Goal: Information Seeking & Learning: Understand process/instructions

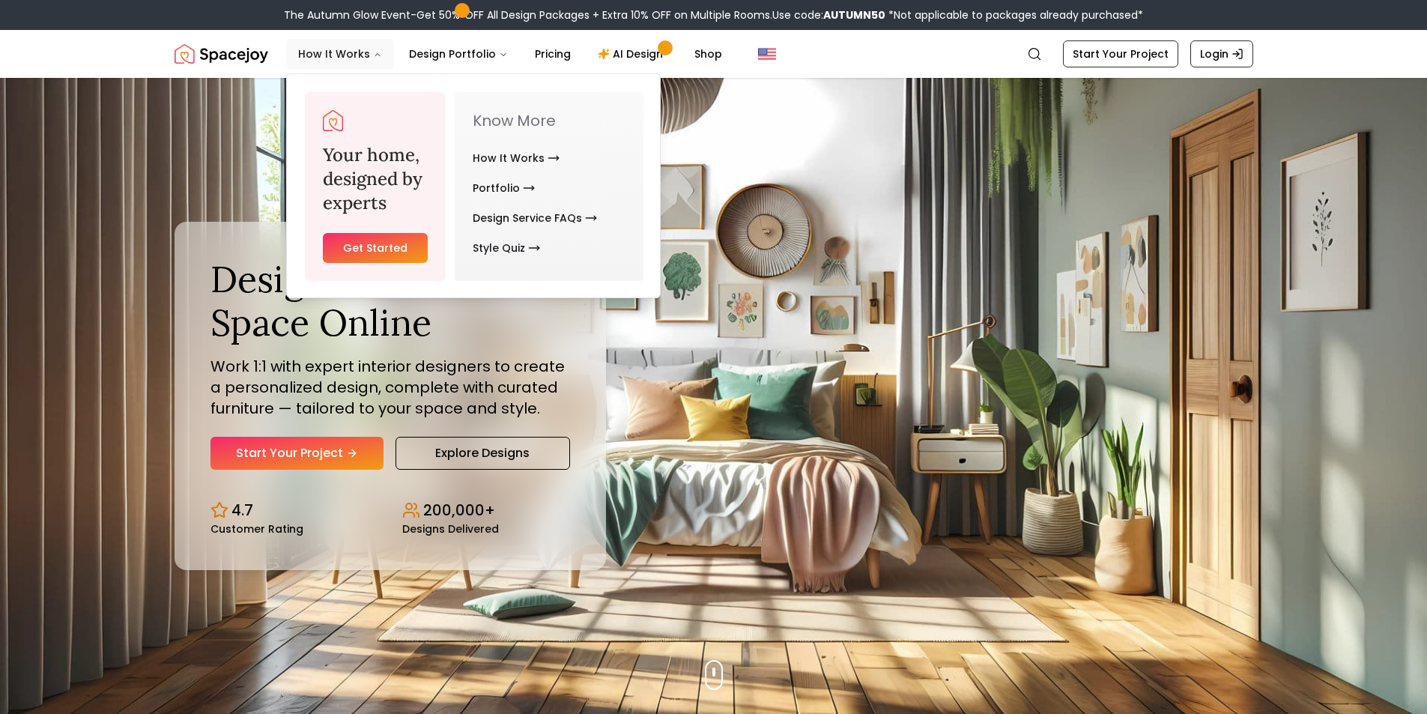
click at [329, 48] on button "How It Works" at bounding box center [340, 54] width 108 height 30
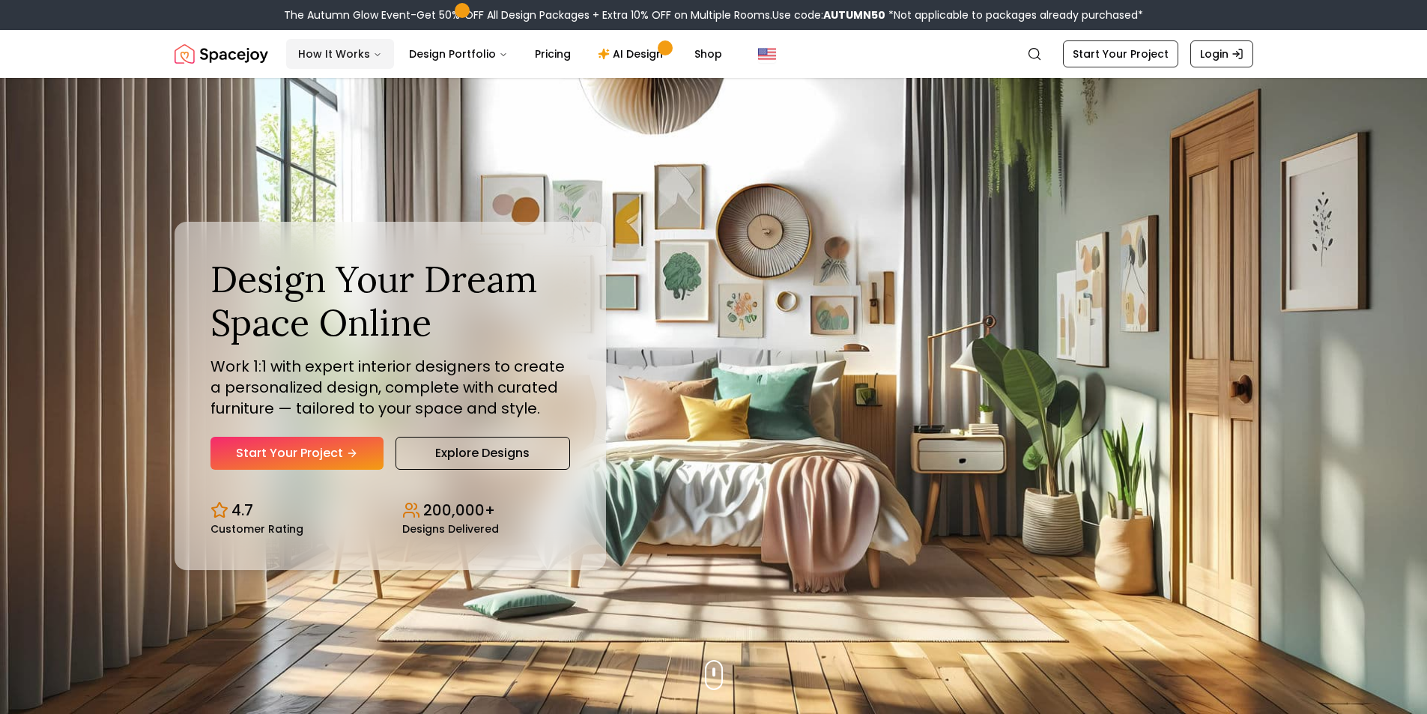
click at [348, 51] on button "How It Works" at bounding box center [340, 54] width 108 height 30
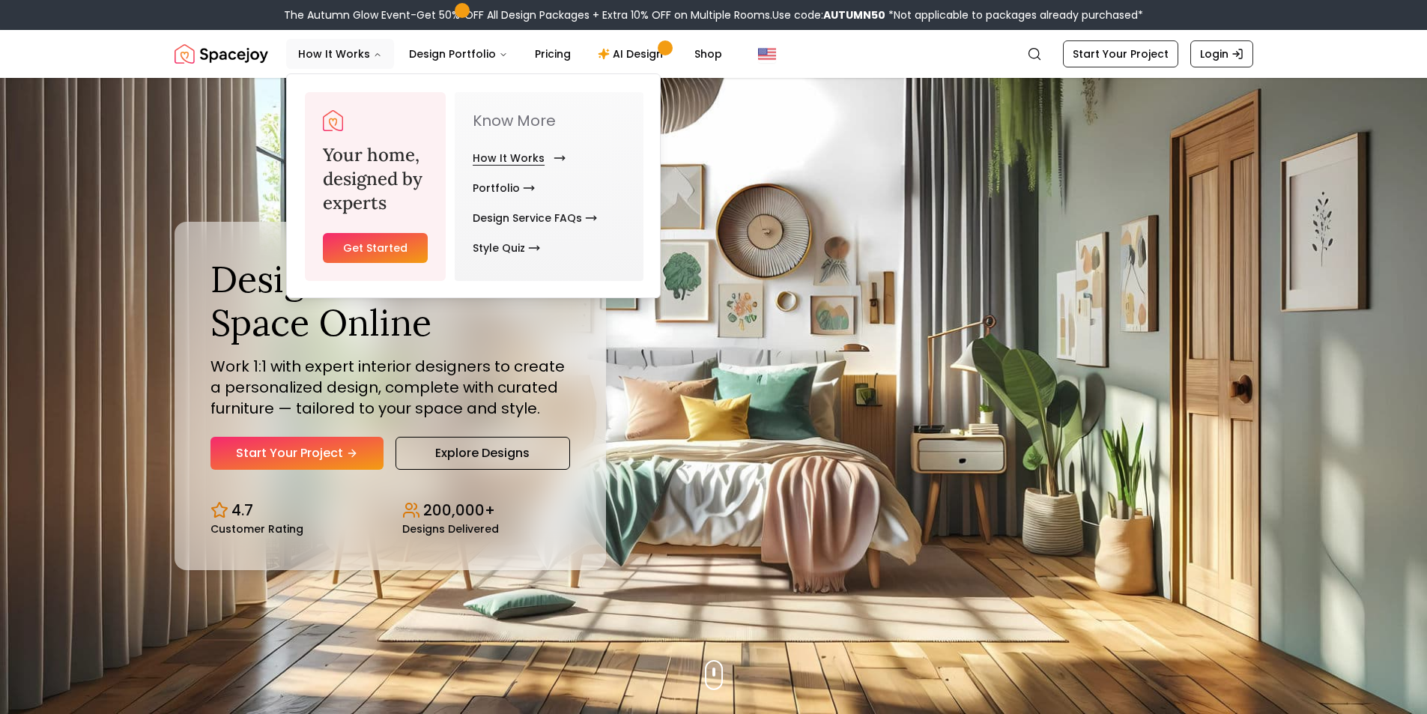
click at [535, 159] on link "How It Works" at bounding box center [516, 158] width 87 height 30
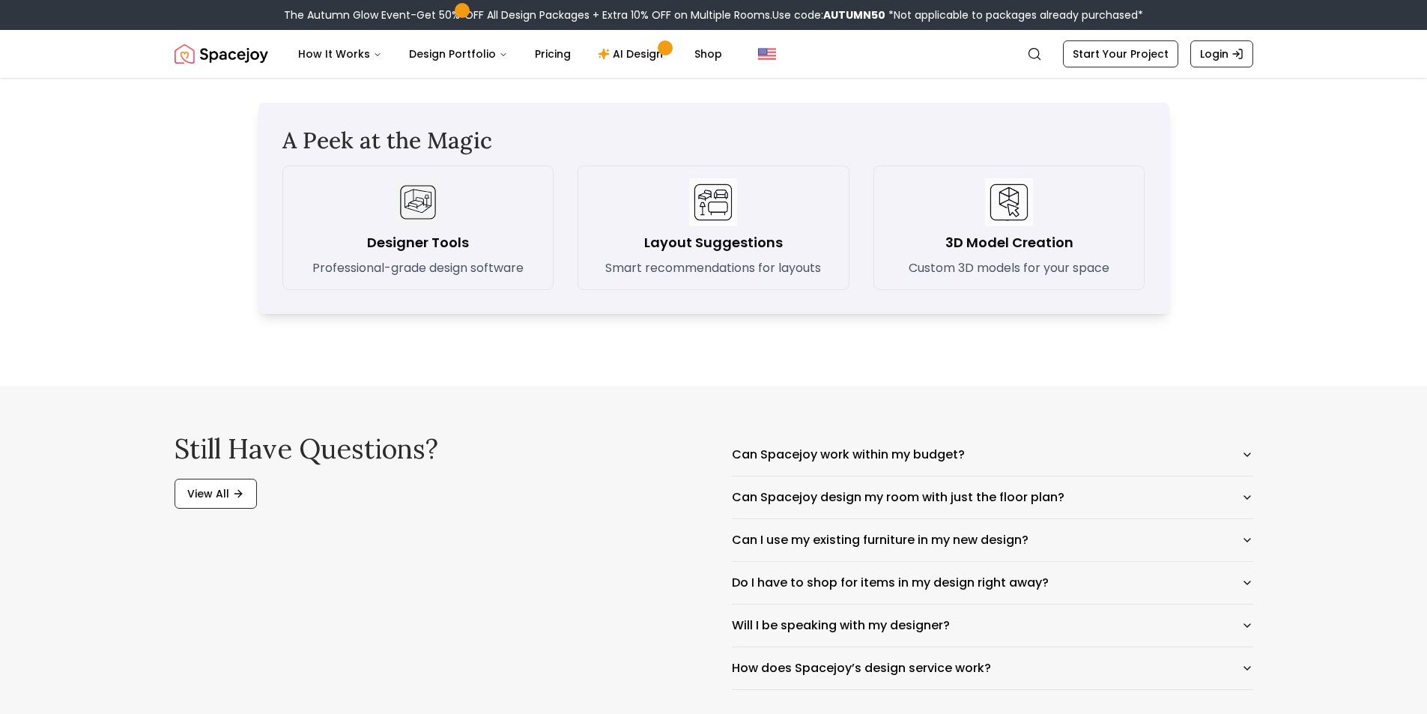
scroll to position [2247, 0]
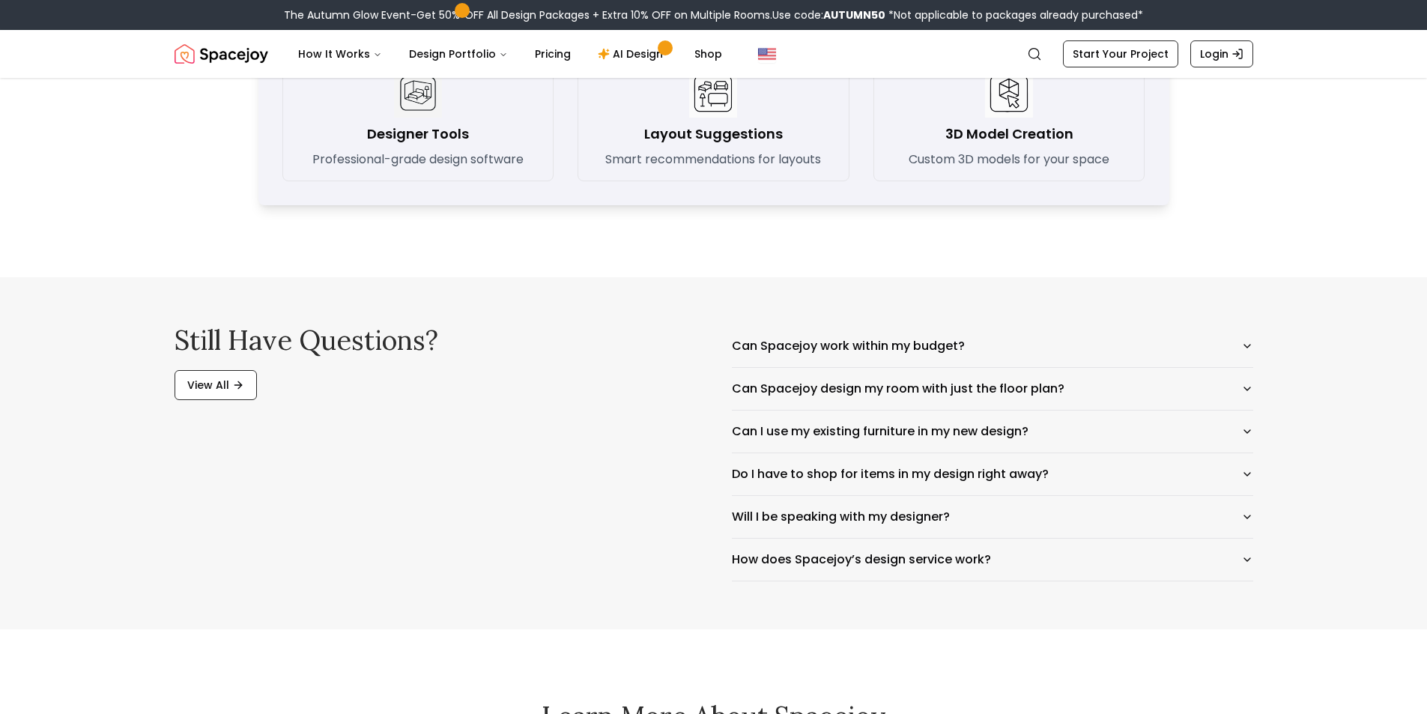
click at [1264, 332] on div "Still have questions? View All Can Spacejoy work within my budget? Can Spacejoy…" at bounding box center [714, 453] width 1150 height 352
click at [1241, 347] on icon "button" at bounding box center [1247, 346] width 12 height 12
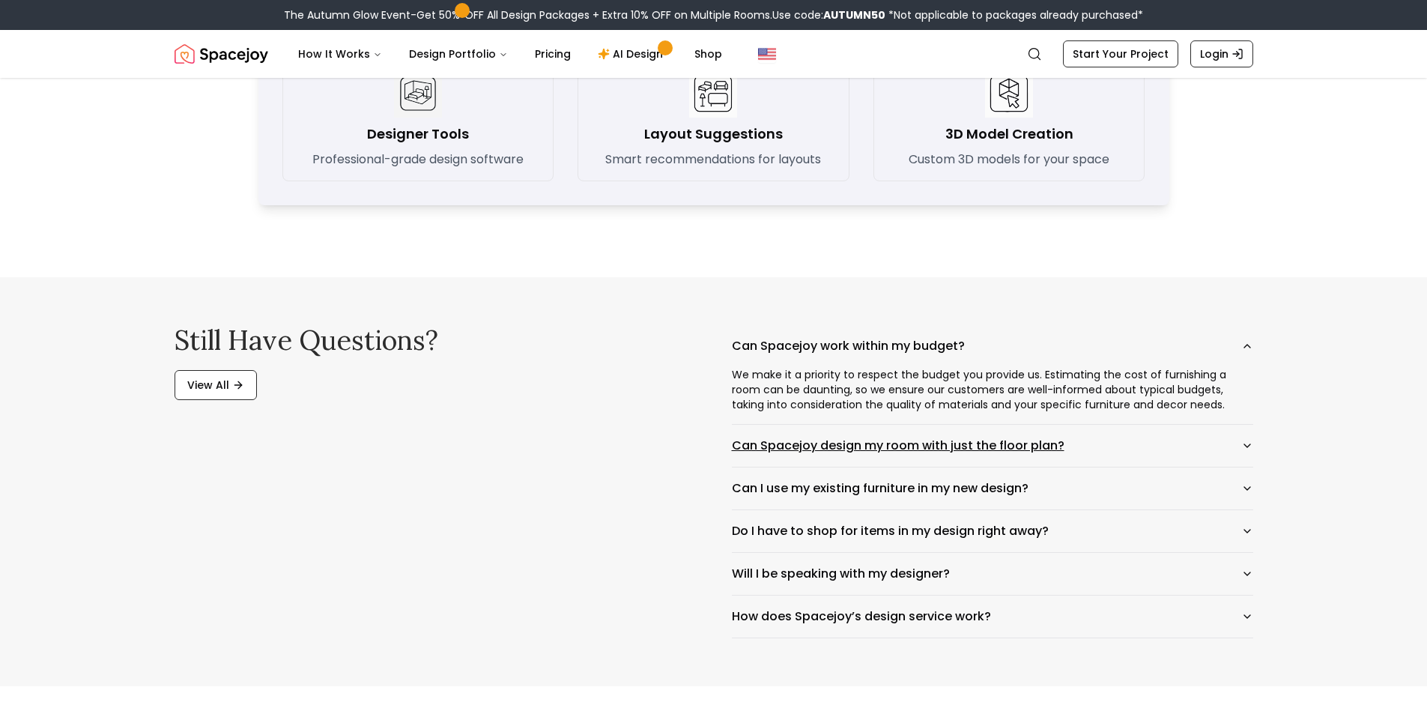
click at [1241, 439] on button "Can Spacejoy design my room with just the floor plan?" at bounding box center [992, 446] width 521 height 42
